Goal: Information Seeking & Learning: Find specific fact

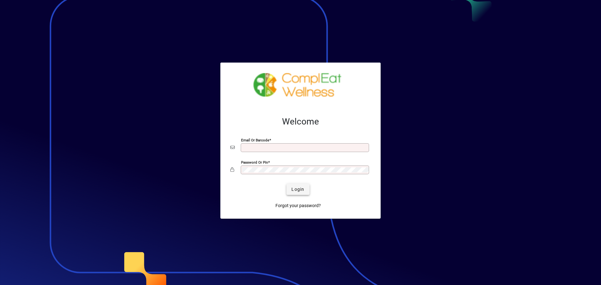
type input "**********"
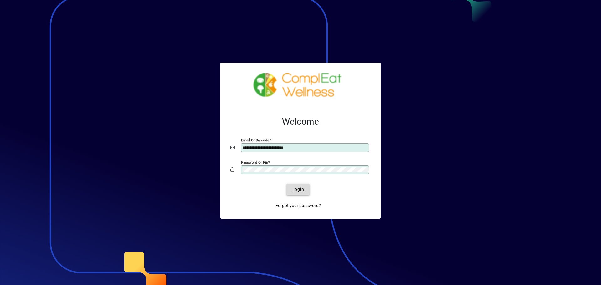
click at [303, 187] on span "Login" at bounding box center [297, 189] width 13 height 7
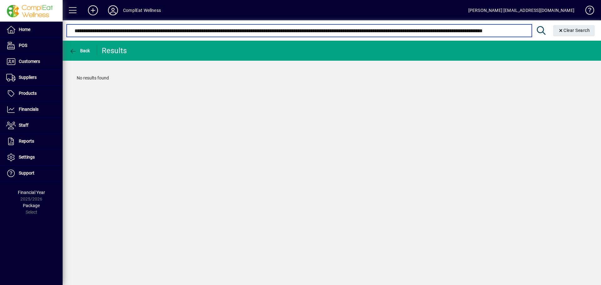
scroll to position [0, 160]
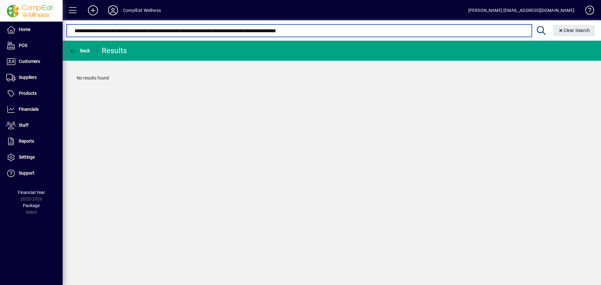
type input "**********"
